Goal: Information Seeking & Learning: Learn about a topic

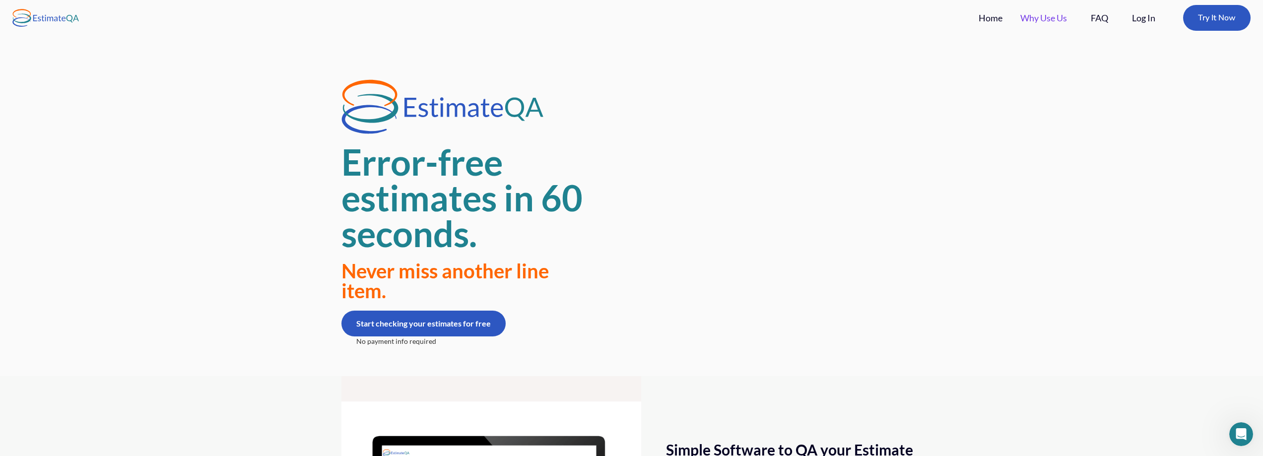
click at [1035, 17] on link "Why Use Us" at bounding box center [1044, 17] width 59 height 19
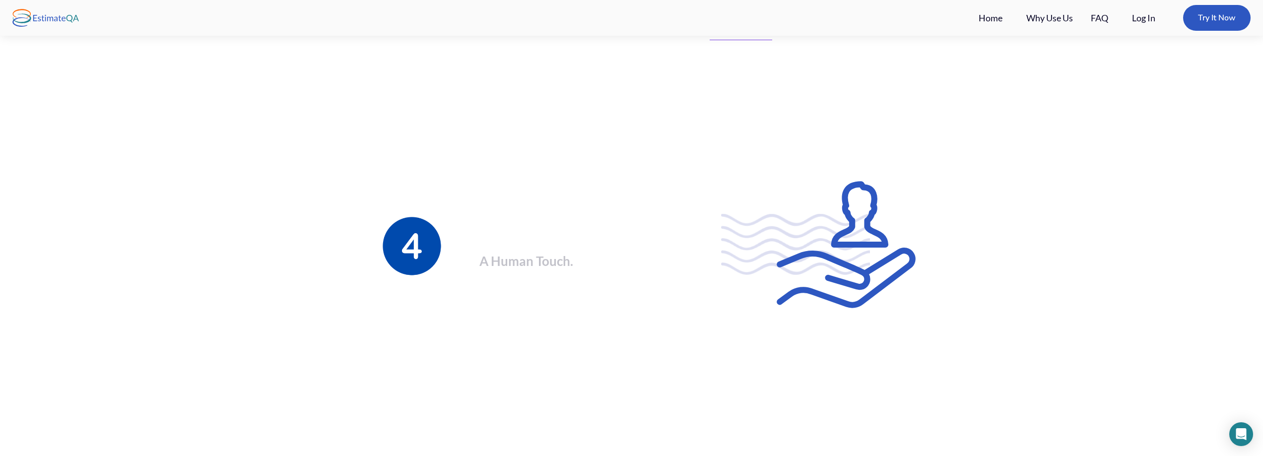
scroll to position [1092, 0]
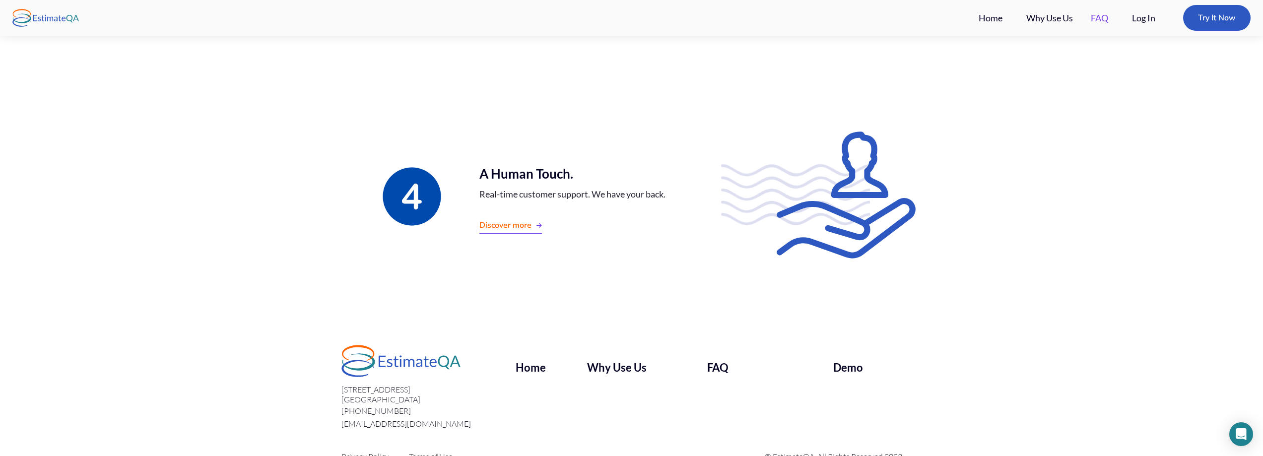
click at [1099, 22] on link "FAQ" at bounding box center [1099, 17] width 29 height 19
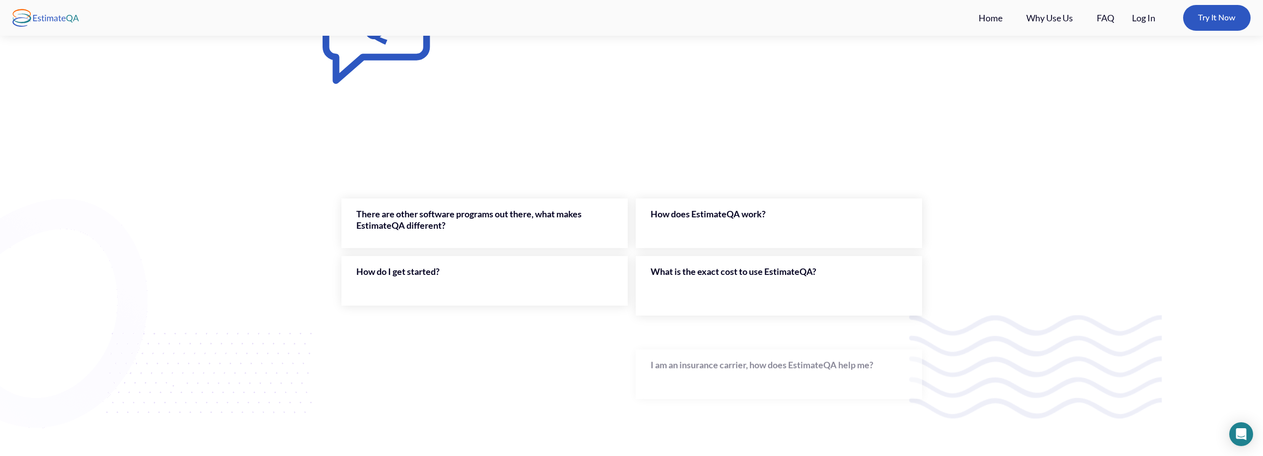
scroll to position [199, 0]
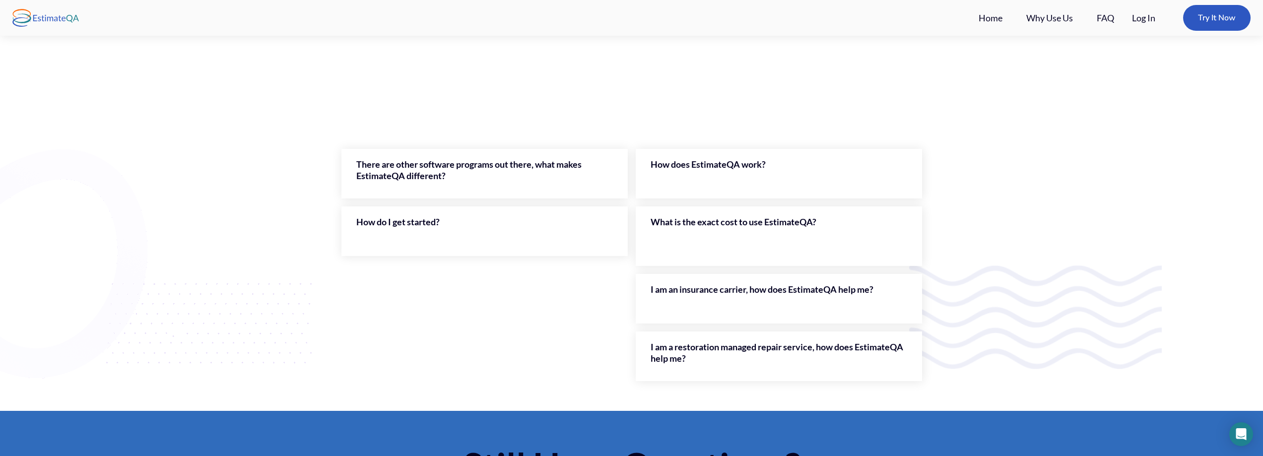
click at [807, 173] on div "How does EstimateQA work?" at bounding box center [779, 174] width 286 height 50
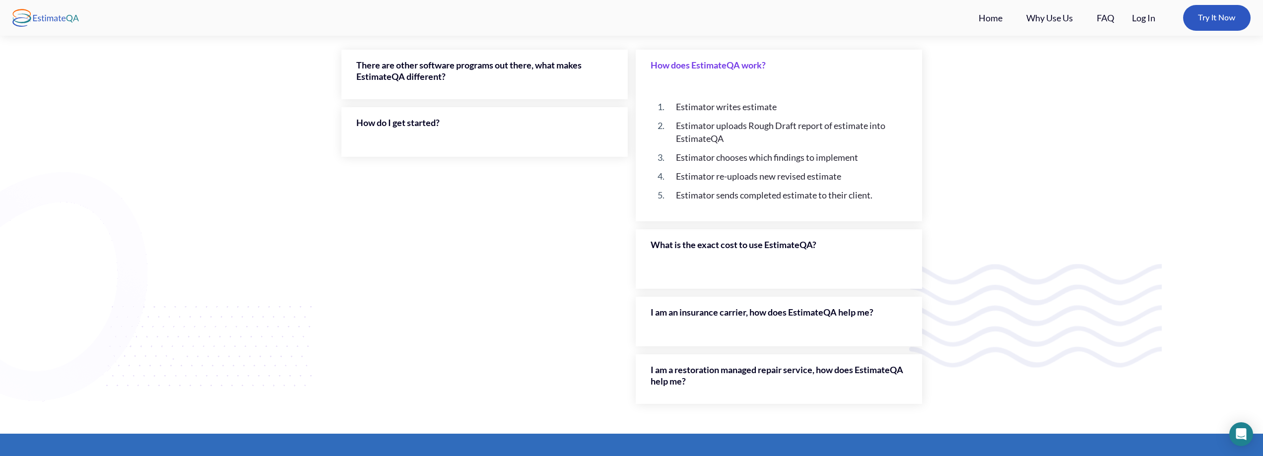
scroll to position [347, 0]
